Goal: Information Seeking & Learning: Learn about a topic

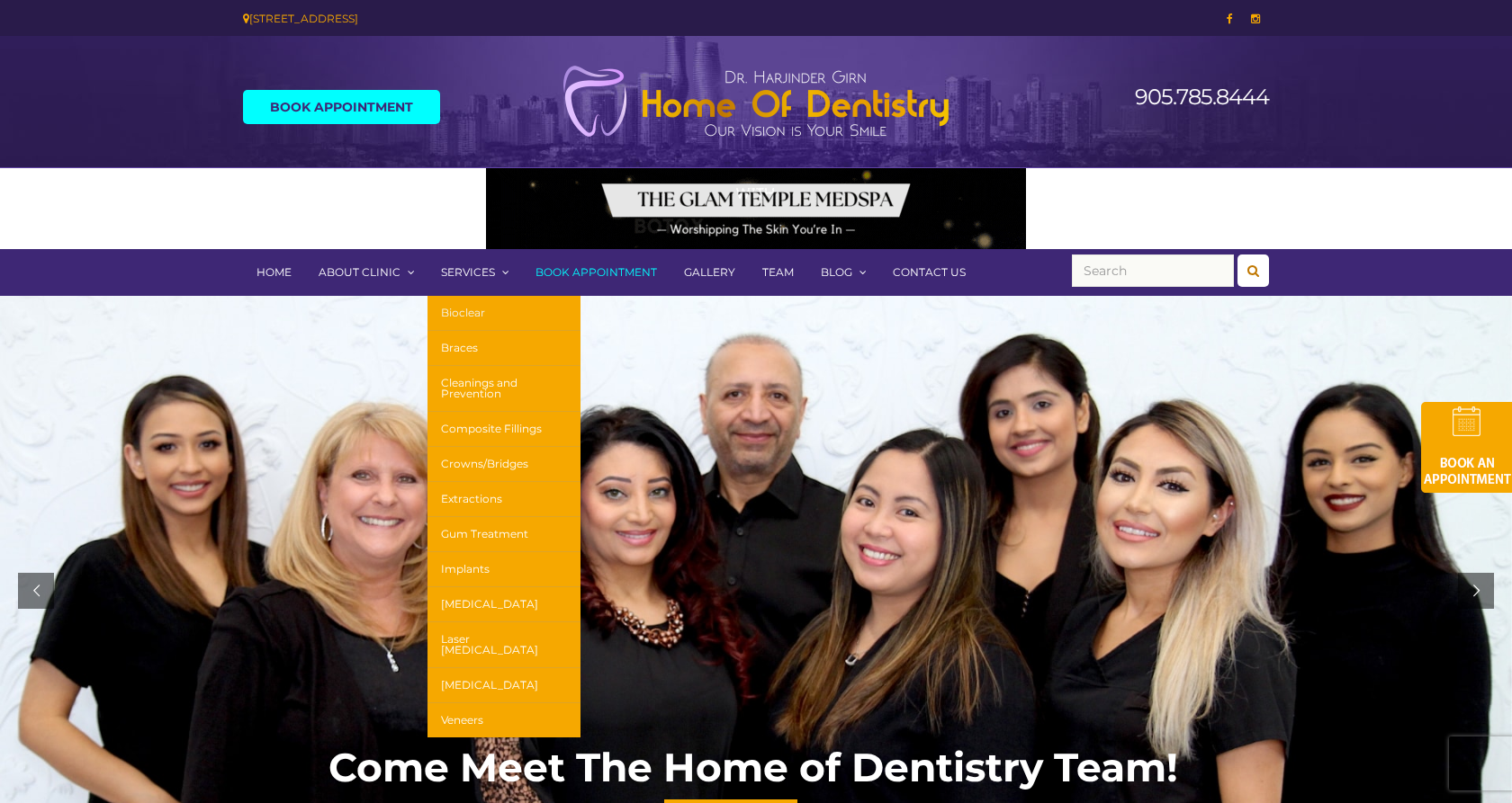
click at [463, 312] on link "Bioclear" at bounding box center [504, 313] width 153 height 35
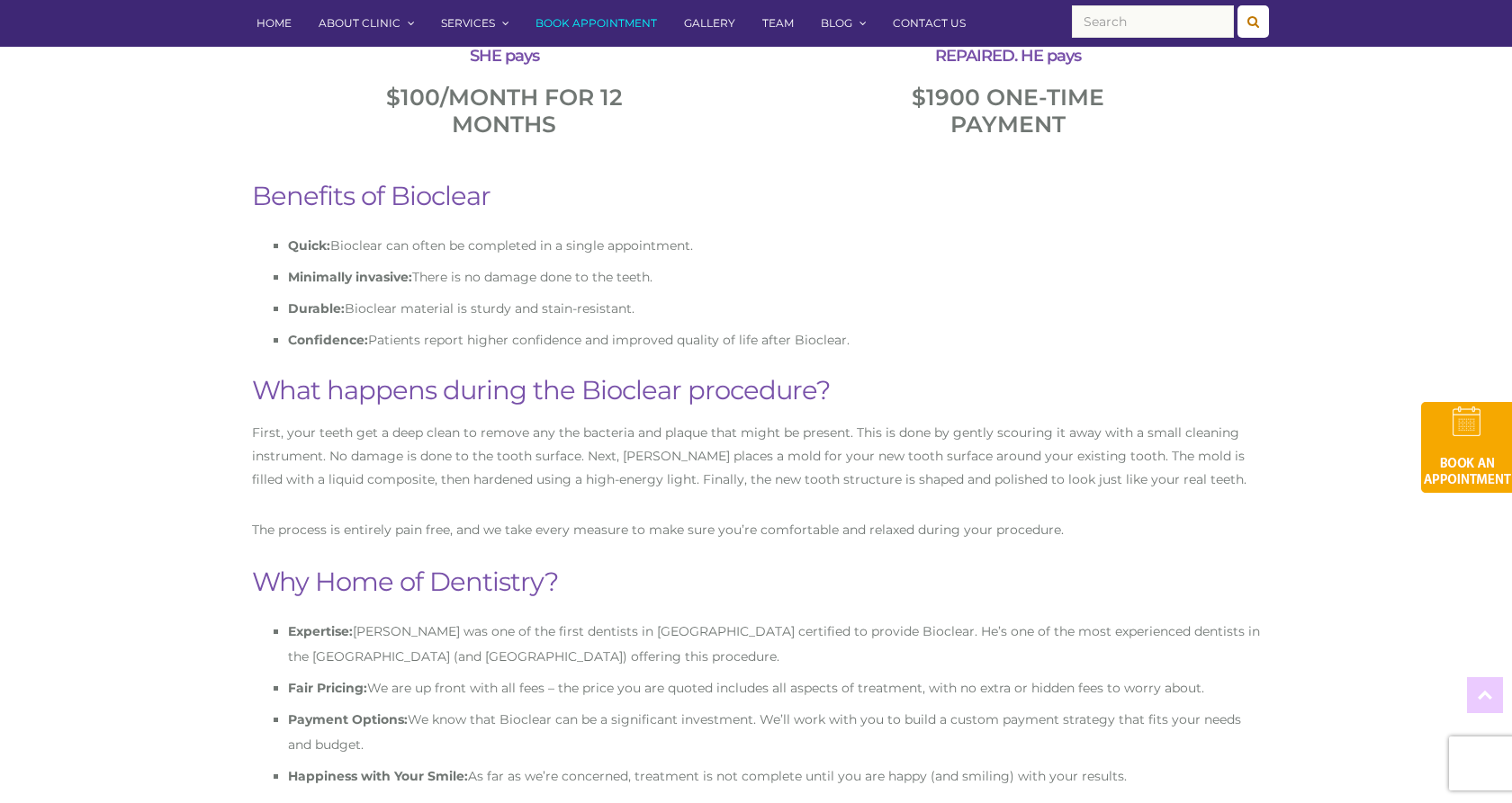
scroll to position [3149, 0]
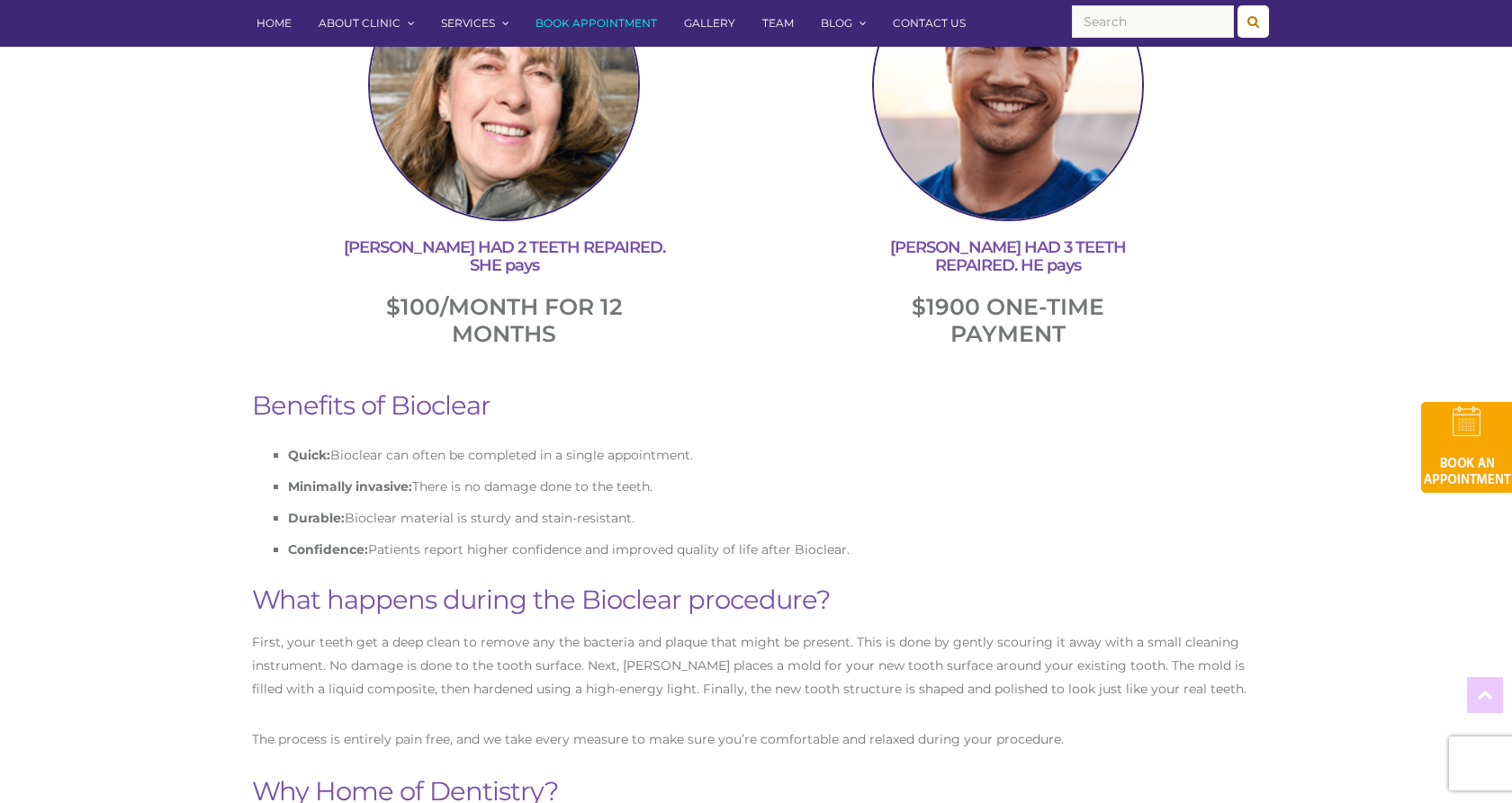
click at [715, 23] on link "Gallery" at bounding box center [710, 23] width 78 height 46
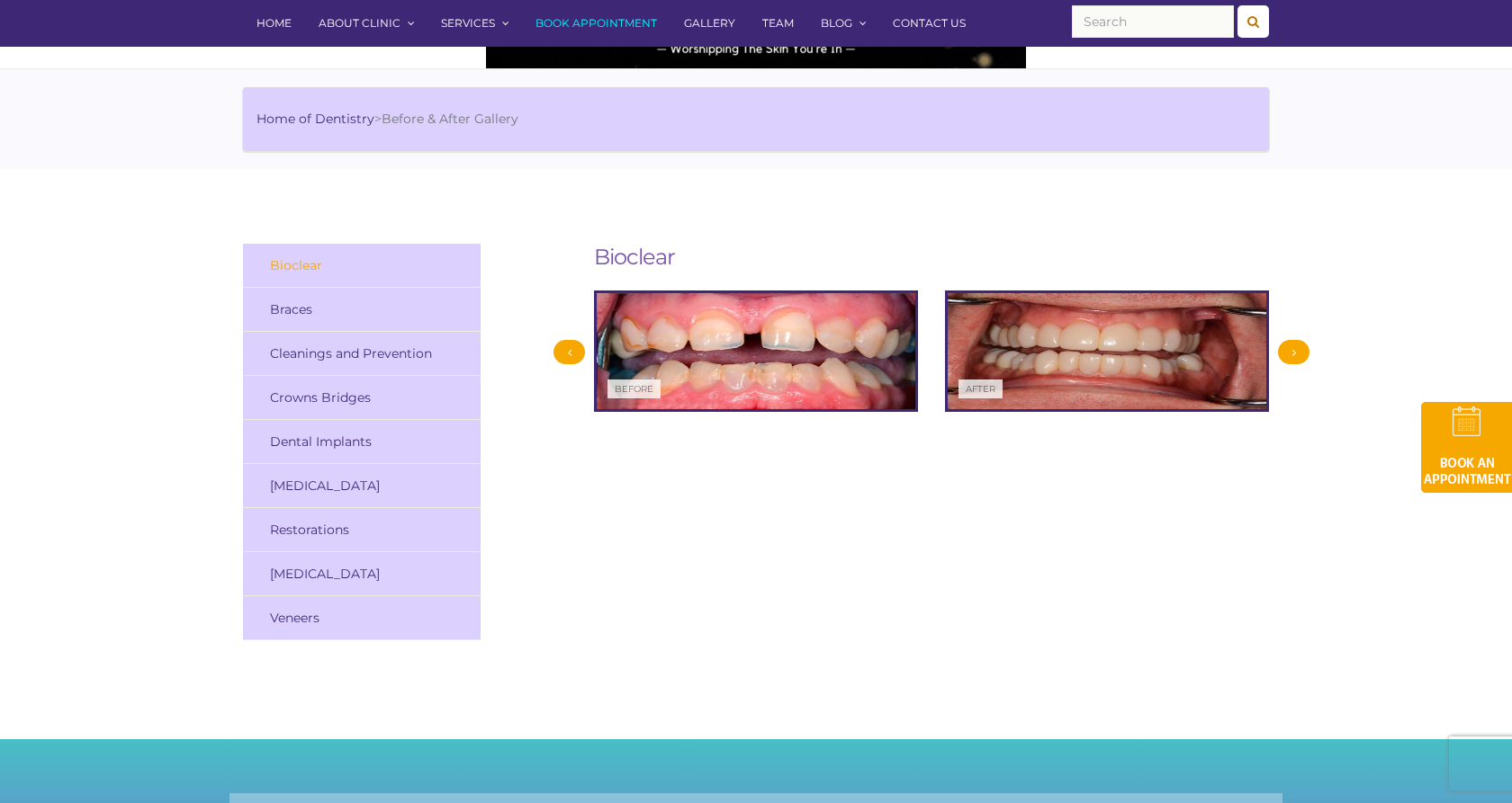
scroll to position [183, 0]
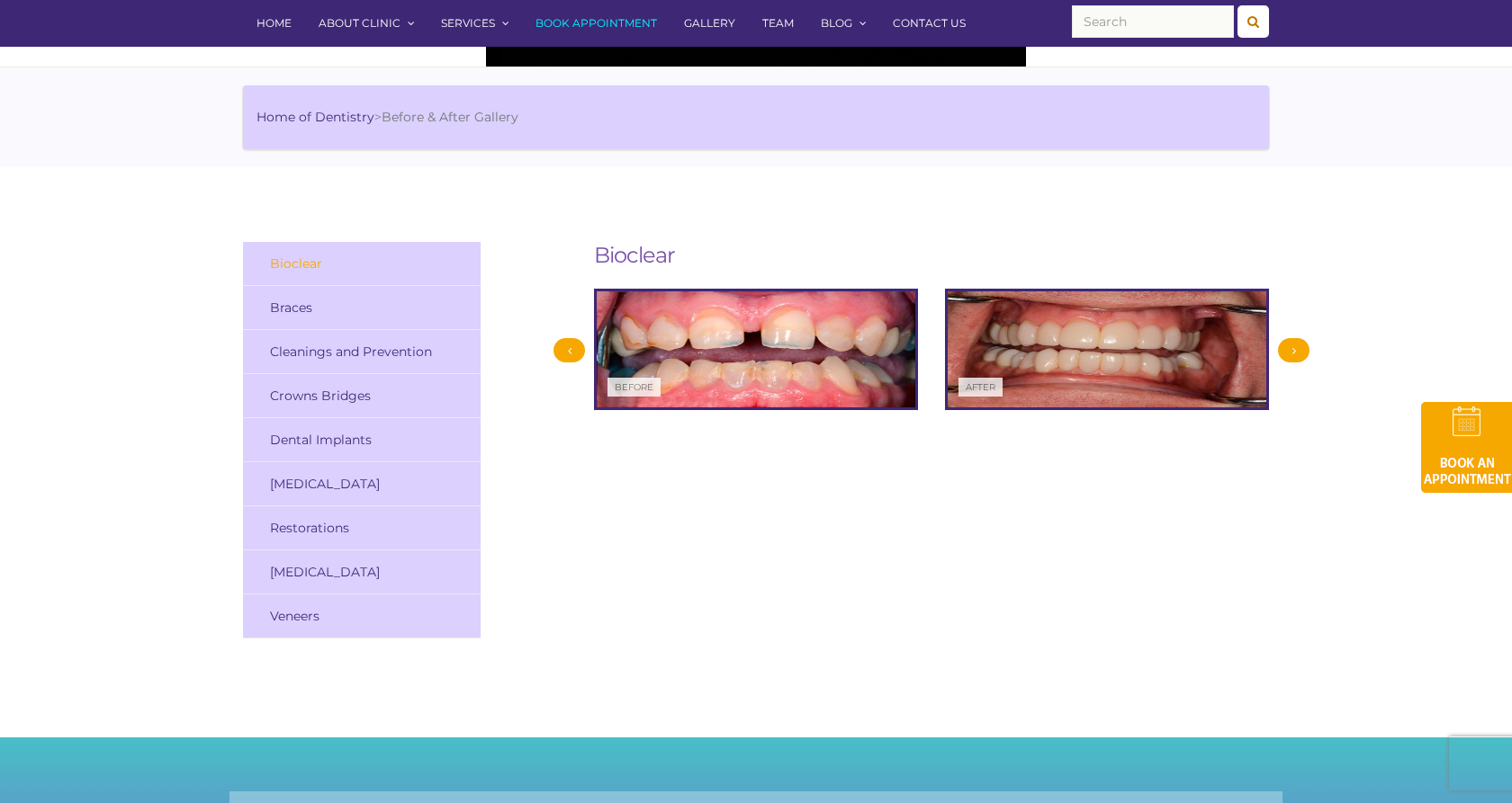
click at [1287, 352] on div at bounding box center [1293, 350] width 32 height 24
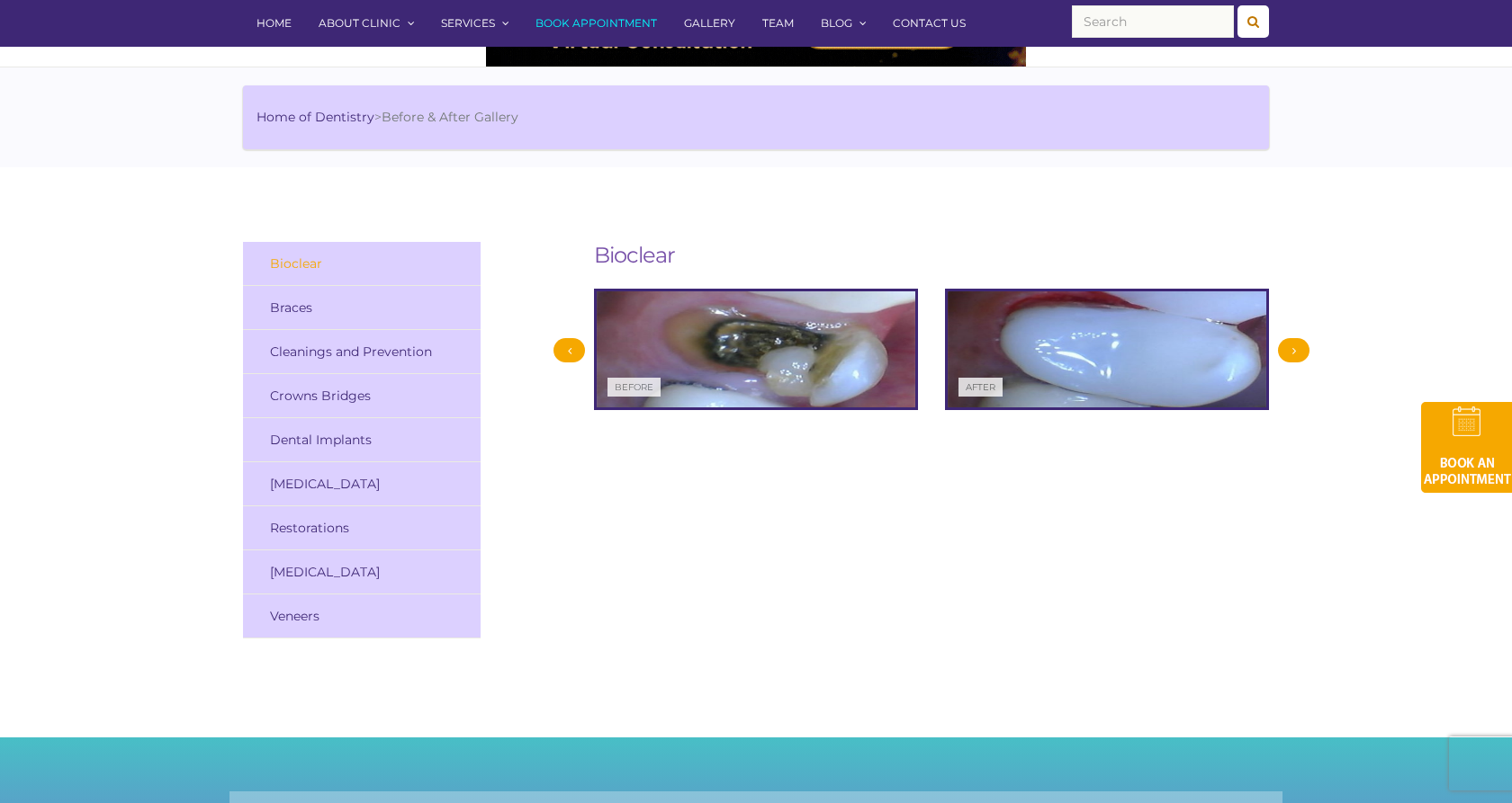
click at [1287, 352] on div at bounding box center [1293, 350] width 32 height 24
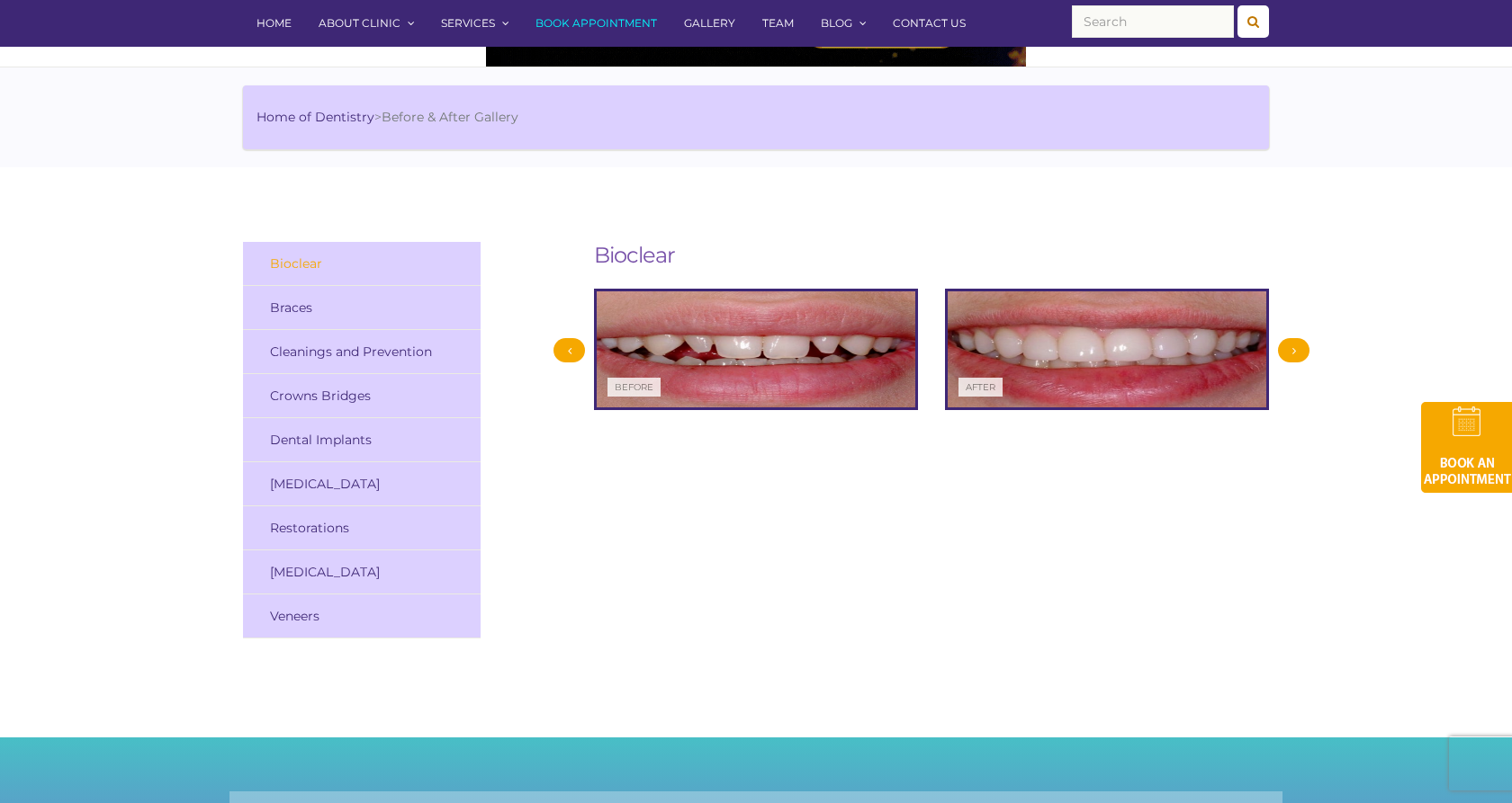
click at [1287, 352] on div at bounding box center [1293, 350] width 32 height 24
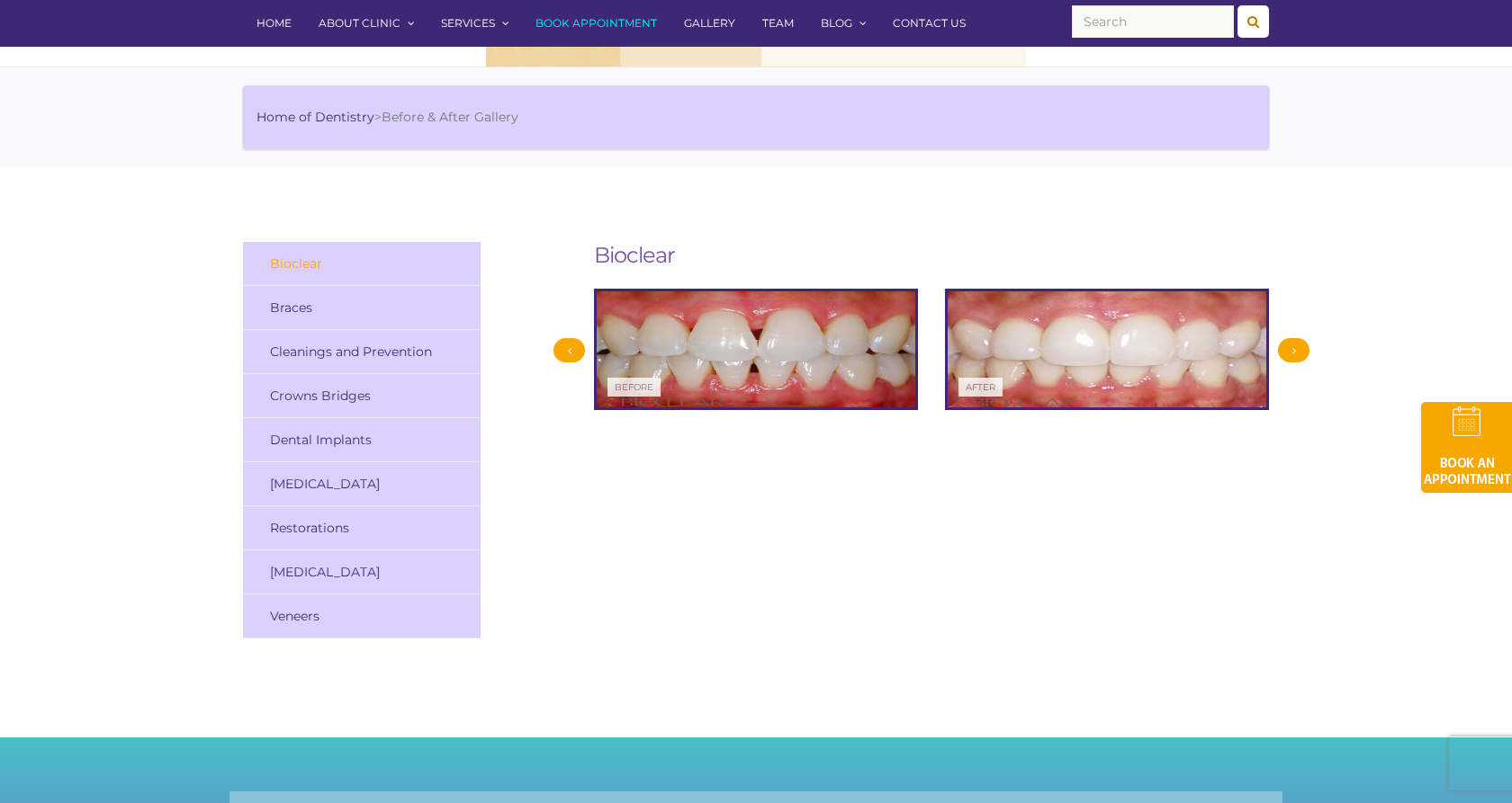
click at [1287, 352] on div at bounding box center [1293, 350] width 32 height 24
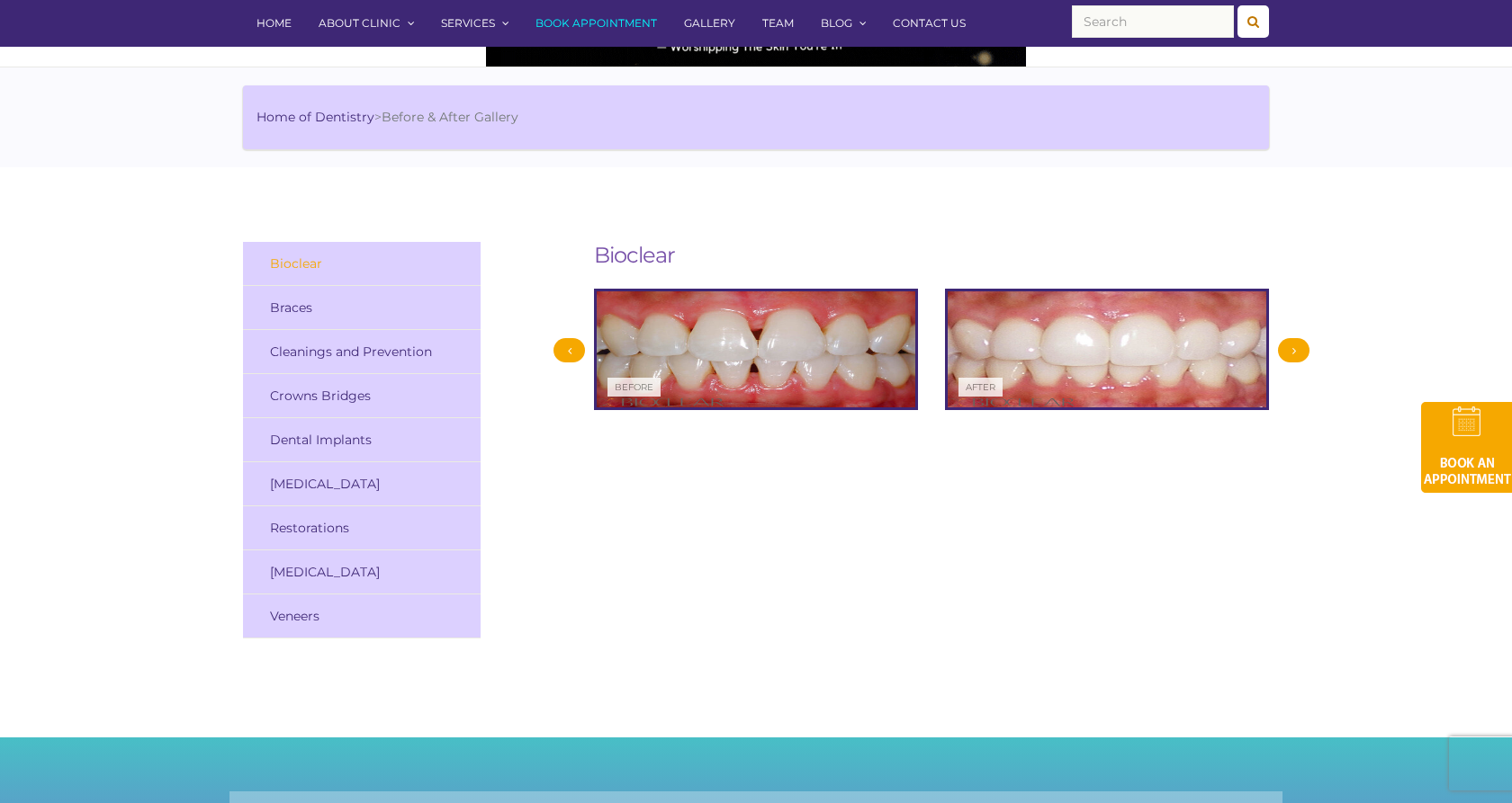
scroll to position [0, 0]
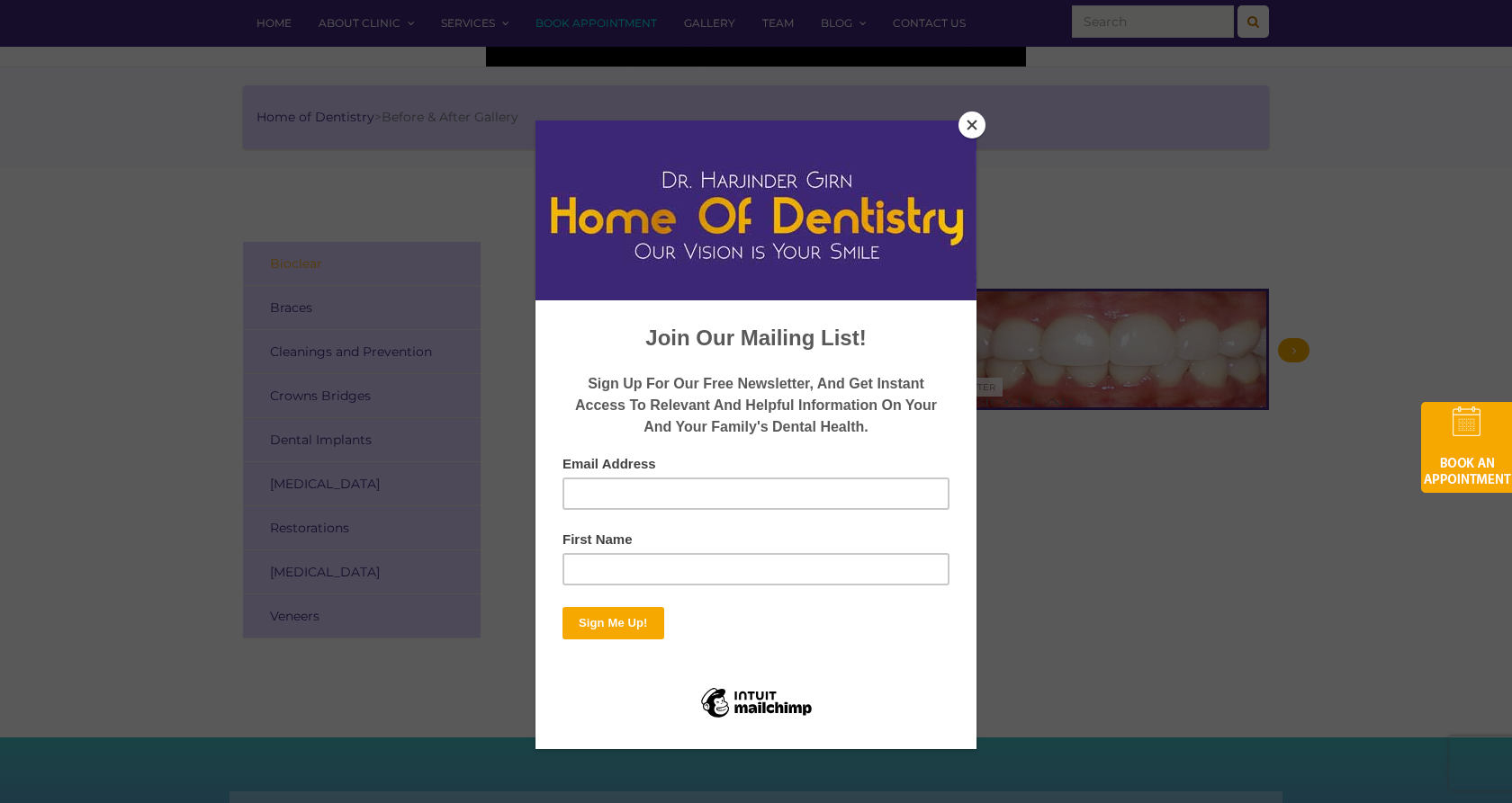
click at [978, 136] on button "Close" at bounding box center [972, 125] width 27 height 27
